Goal: Navigation & Orientation: Go to known website

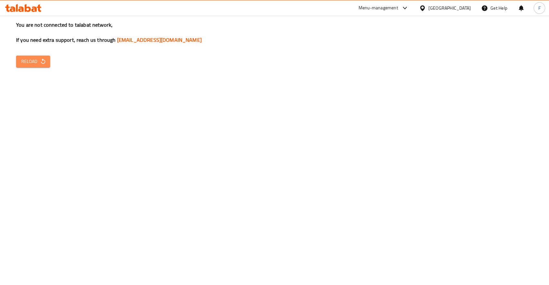
click at [37, 66] on button "Reload" at bounding box center [33, 62] width 34 height 12
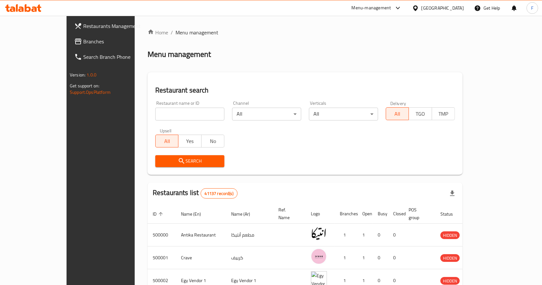
click at [25, 9] on icon at bounding box center [28, 8] width 6 height 8
